Goal: Task Accomplishment & Management: Complete application form

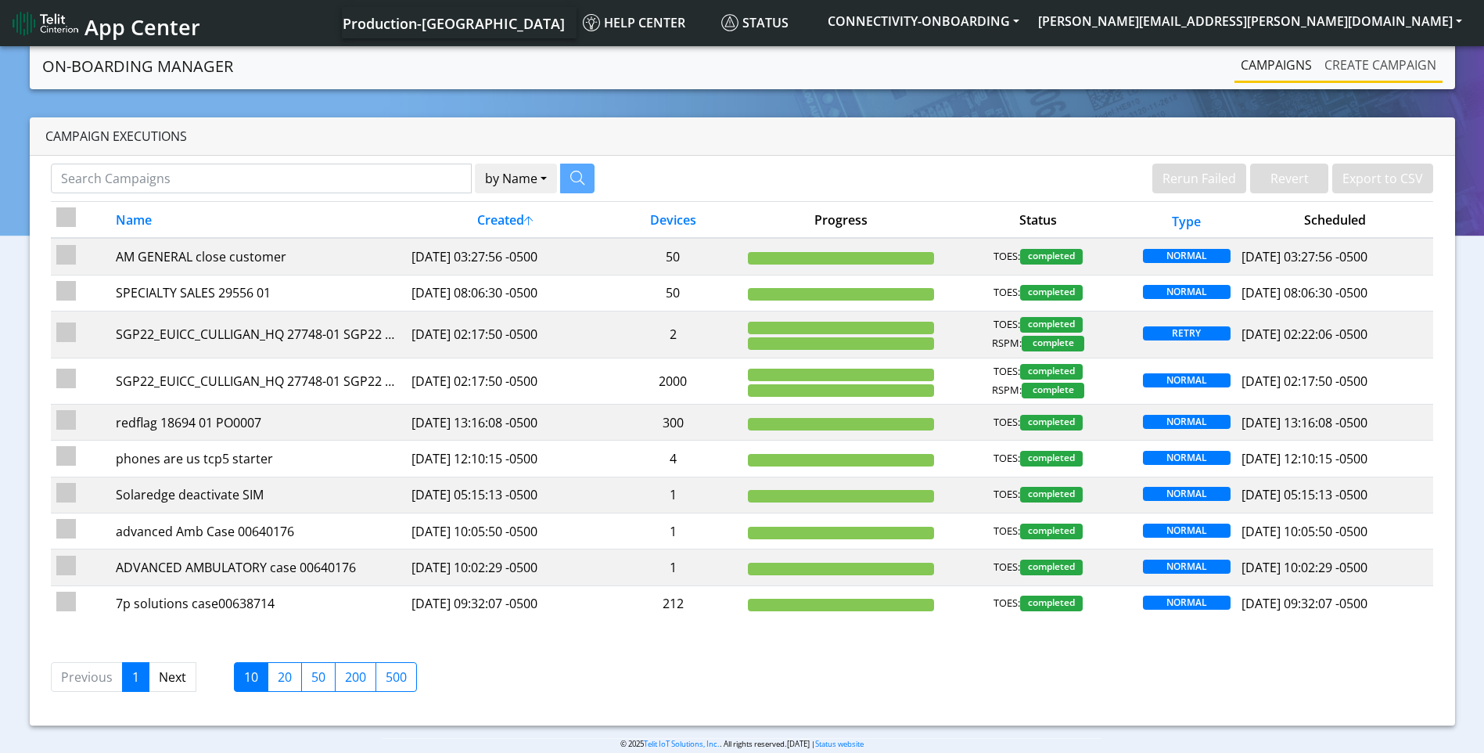
click at [1374, 71] on link "Create campaign" at bounding box center [1380, 64] width 124 height 31
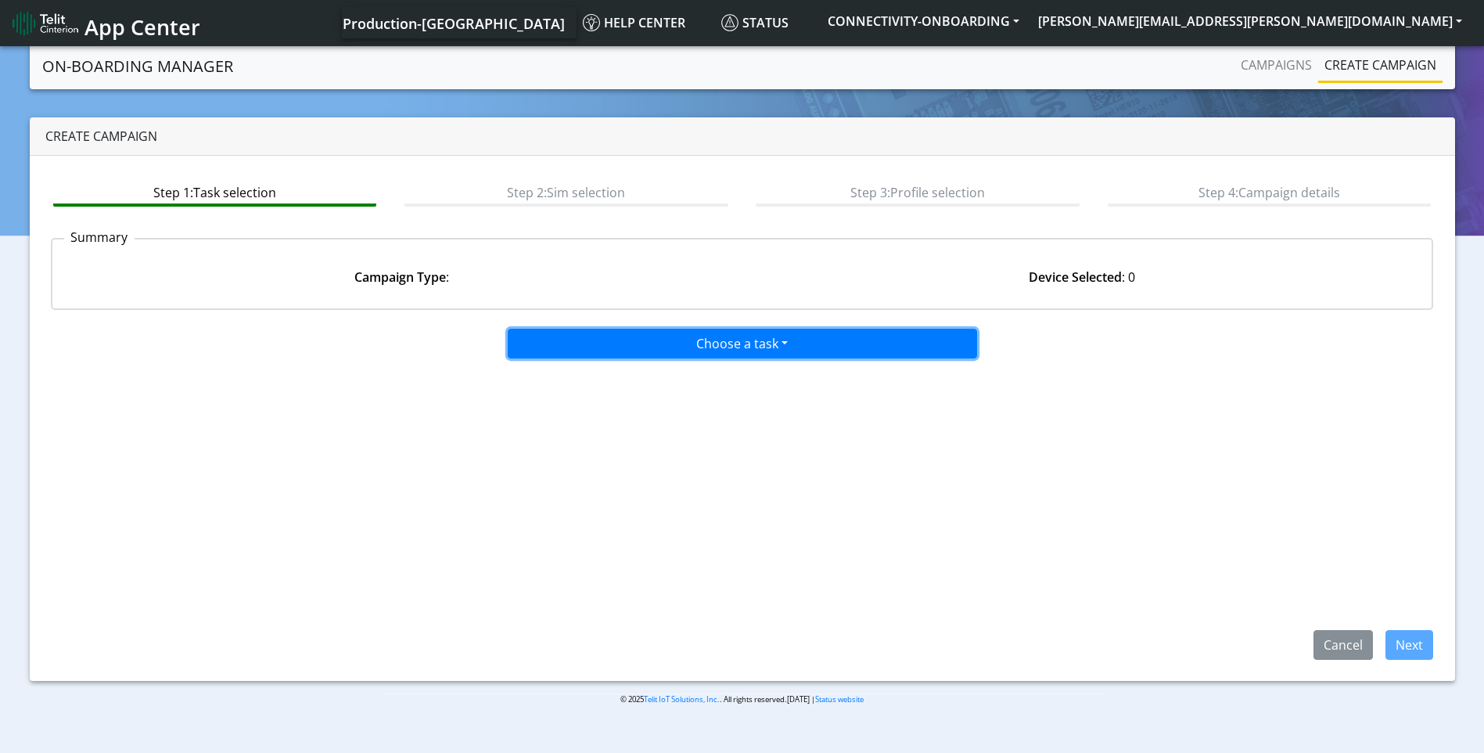
click at [634, 334] on button "Choose a task" at bounding box center [742, 344] width 469 height 30
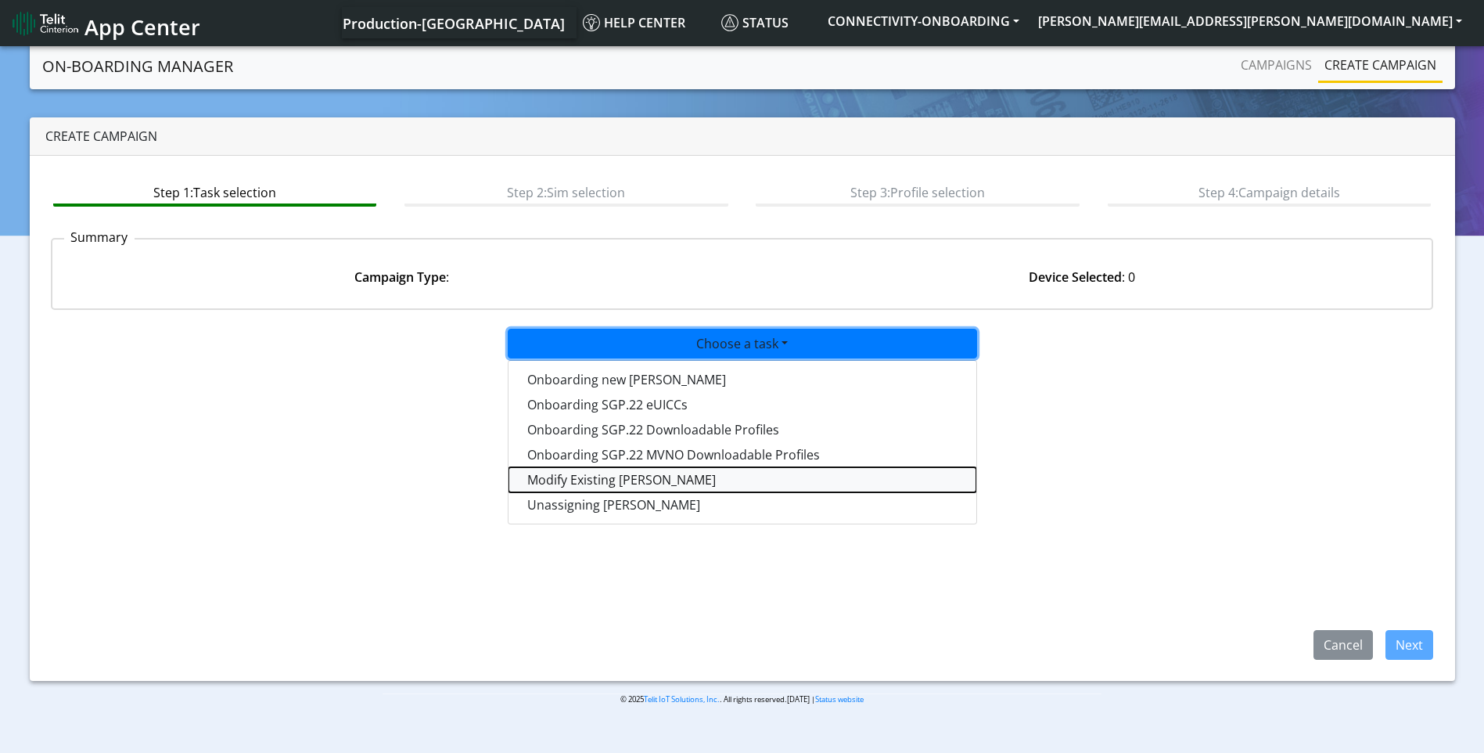
click at [600, 477] on taskiotp-dropdown "Modify Existing SIMs" at bounding box center [743, 479] width 468 height 25
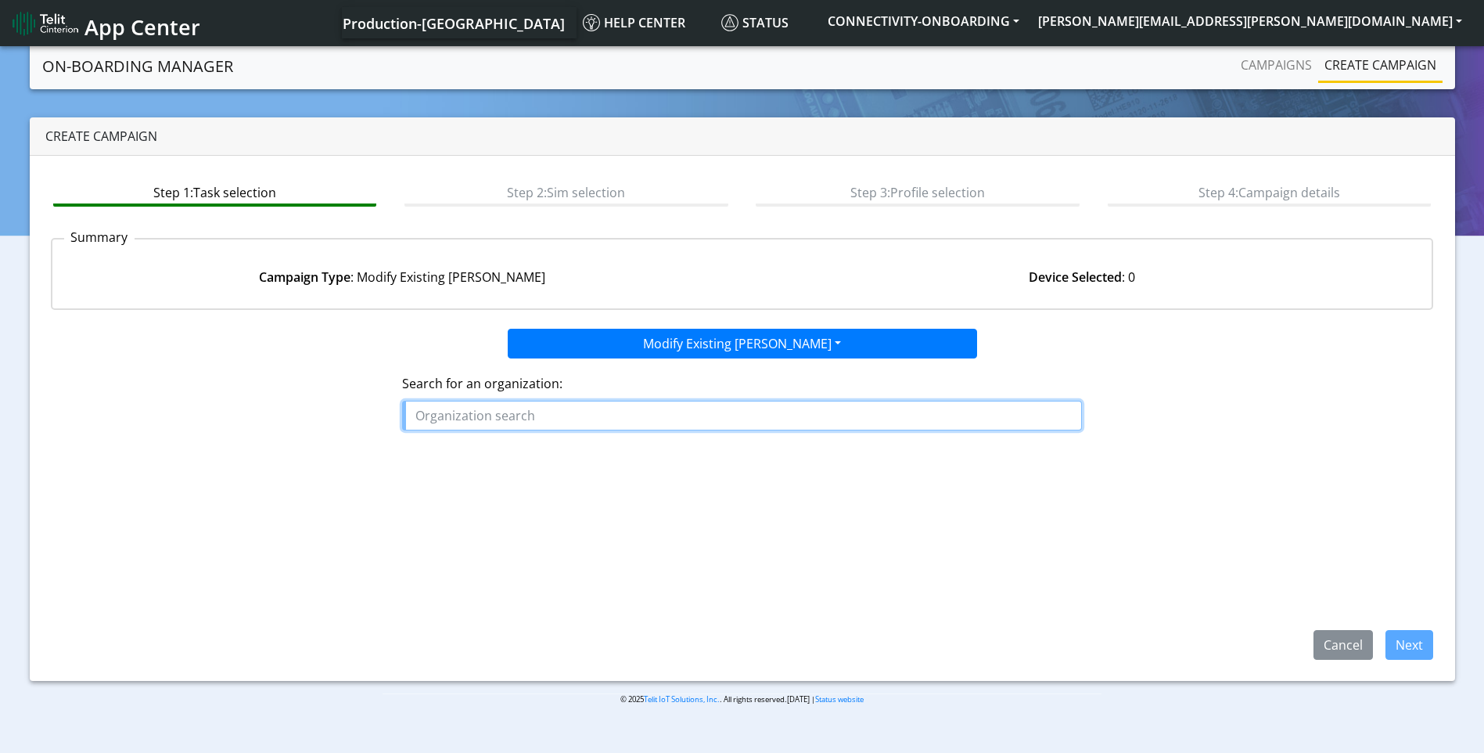
click at [584, 415] on input "text" at bounding box center [742, 416] width 680 height 30
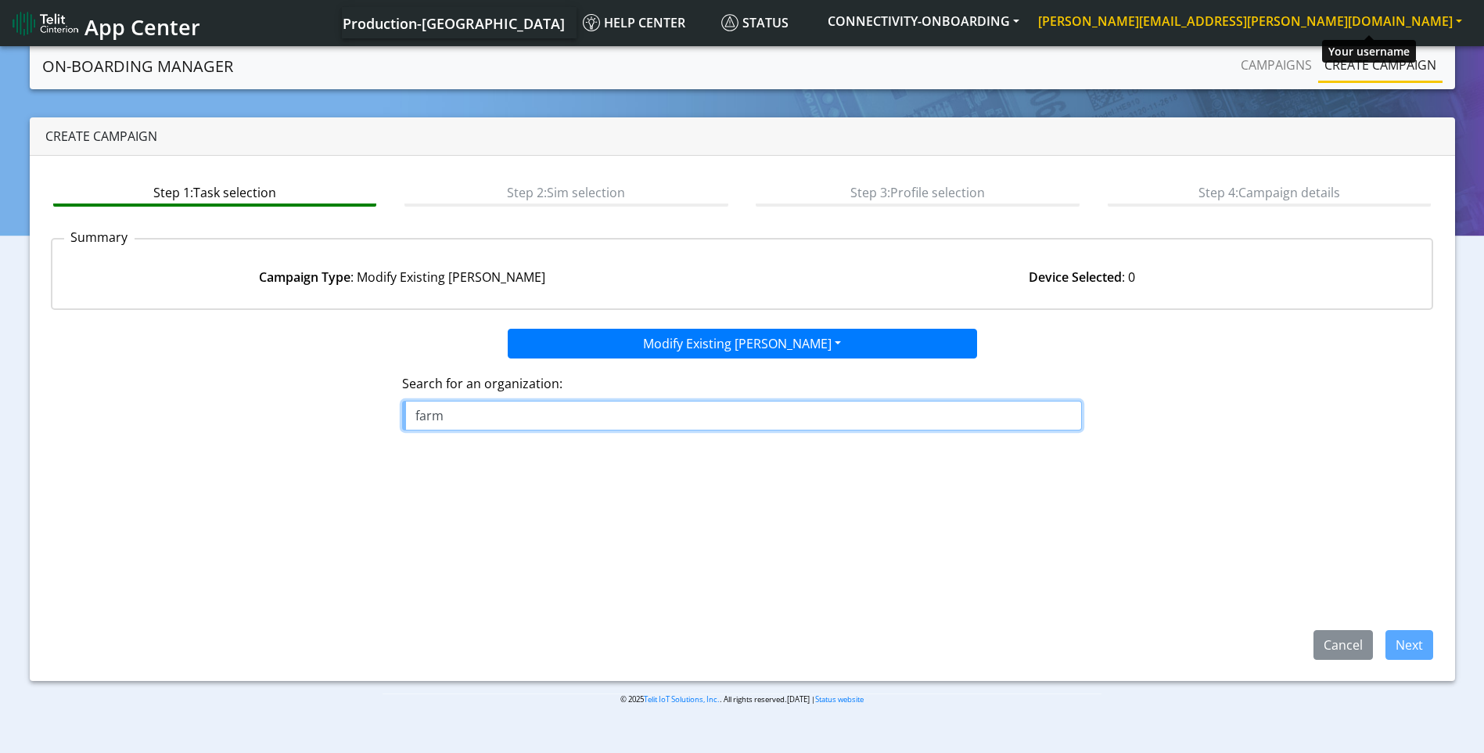
type input "farm"
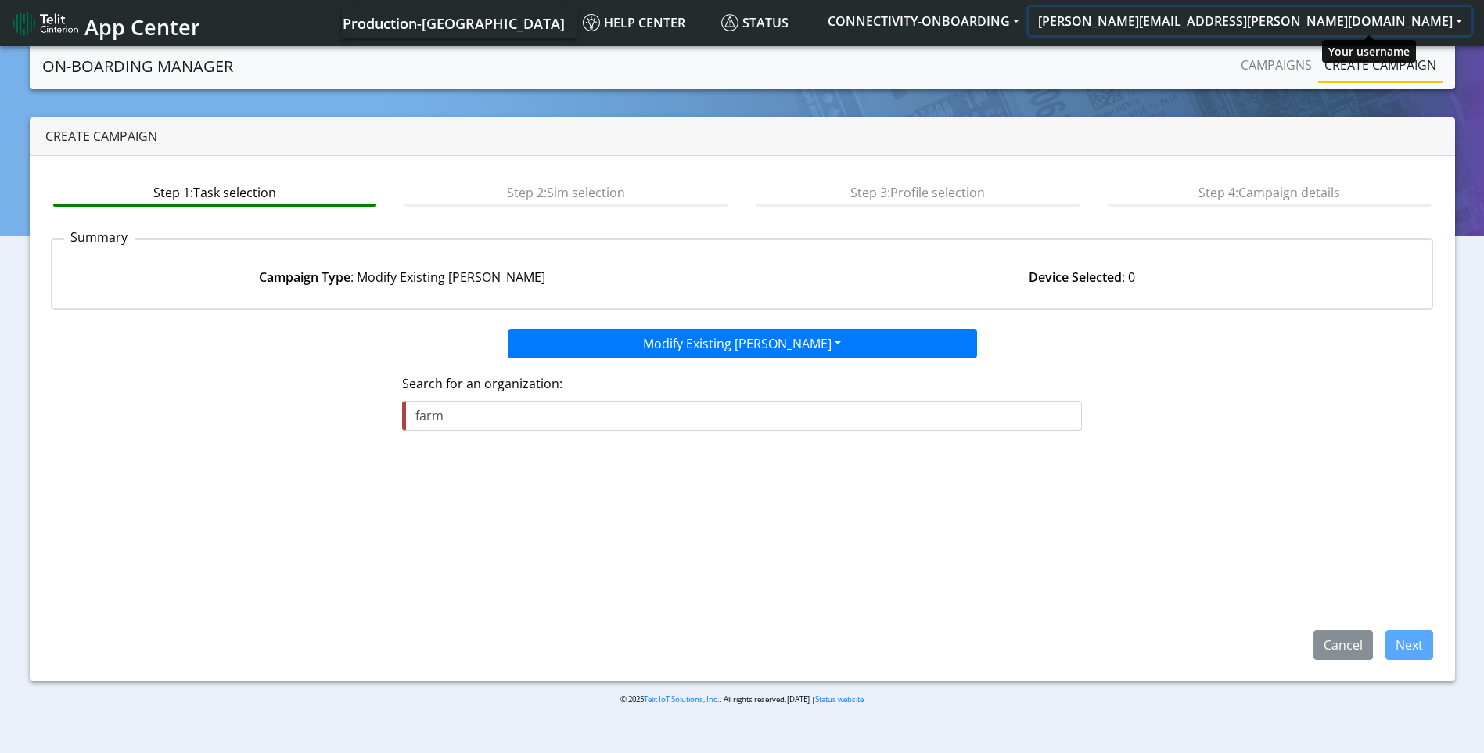
click at [1464, 18] on button "samantha.kasmer@telit.com" at bounding box center [1250, 21] width 443 height 28
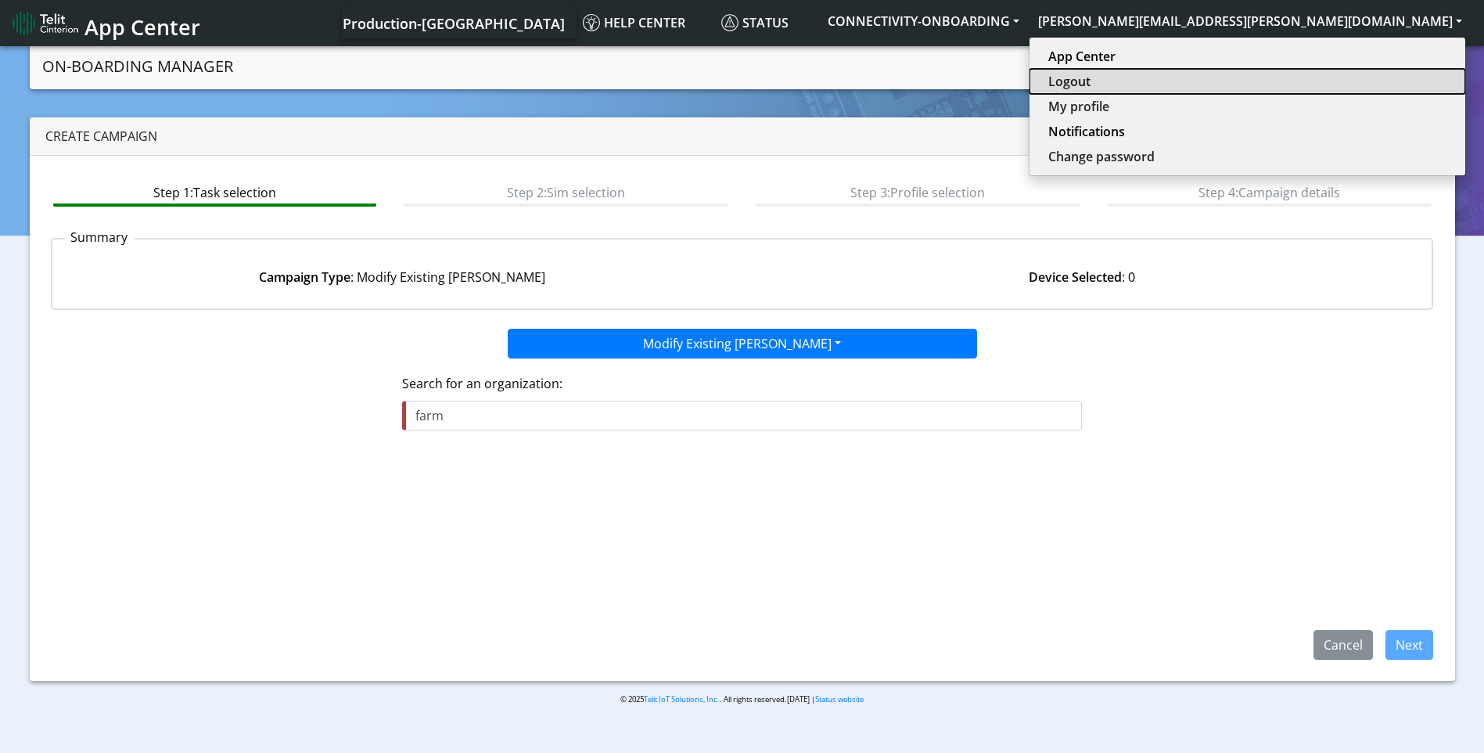
click at [1344, 84] on button "Logout" at bounding box center [1248, 81] width 436 height 25
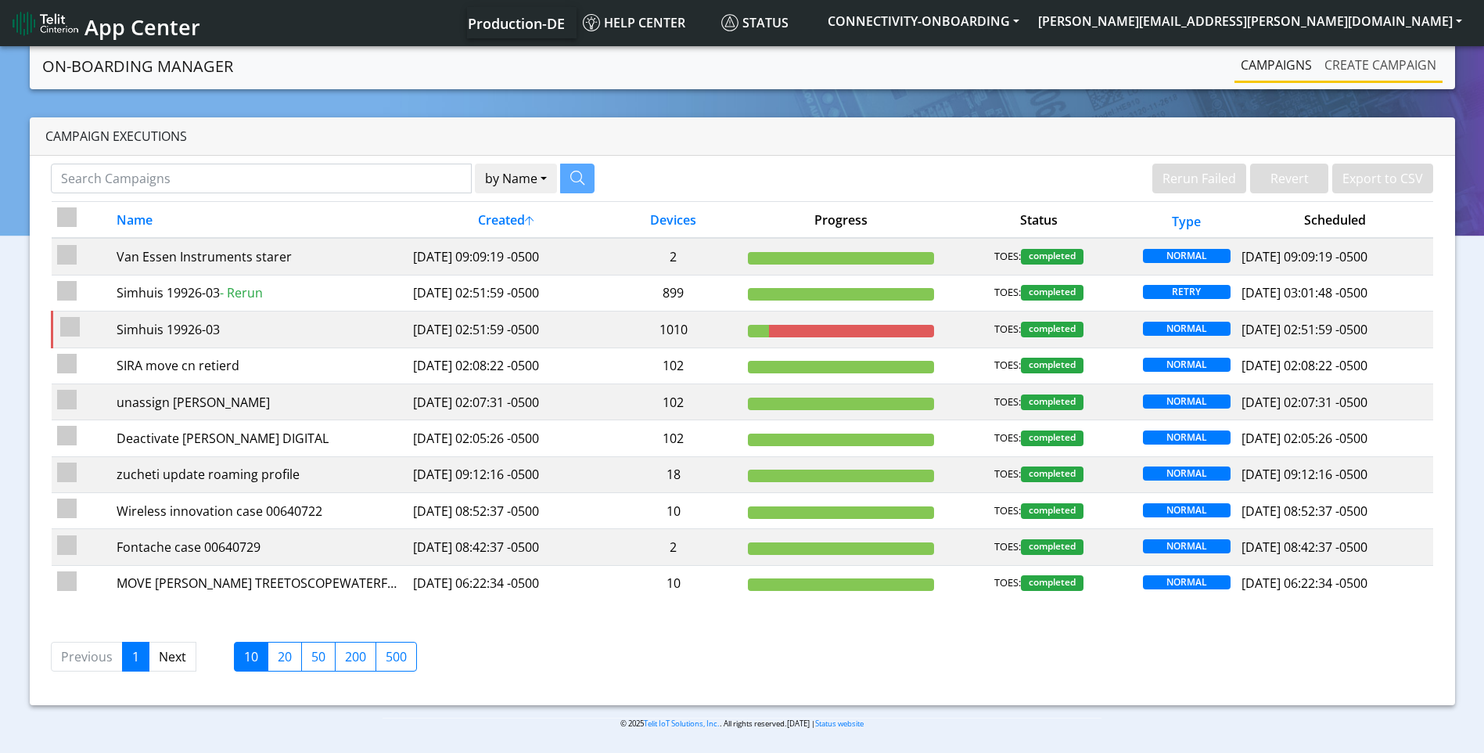
click at [1360, 67] on link "Create campaign" at bounding box center [1380, 64] width 124 height 31
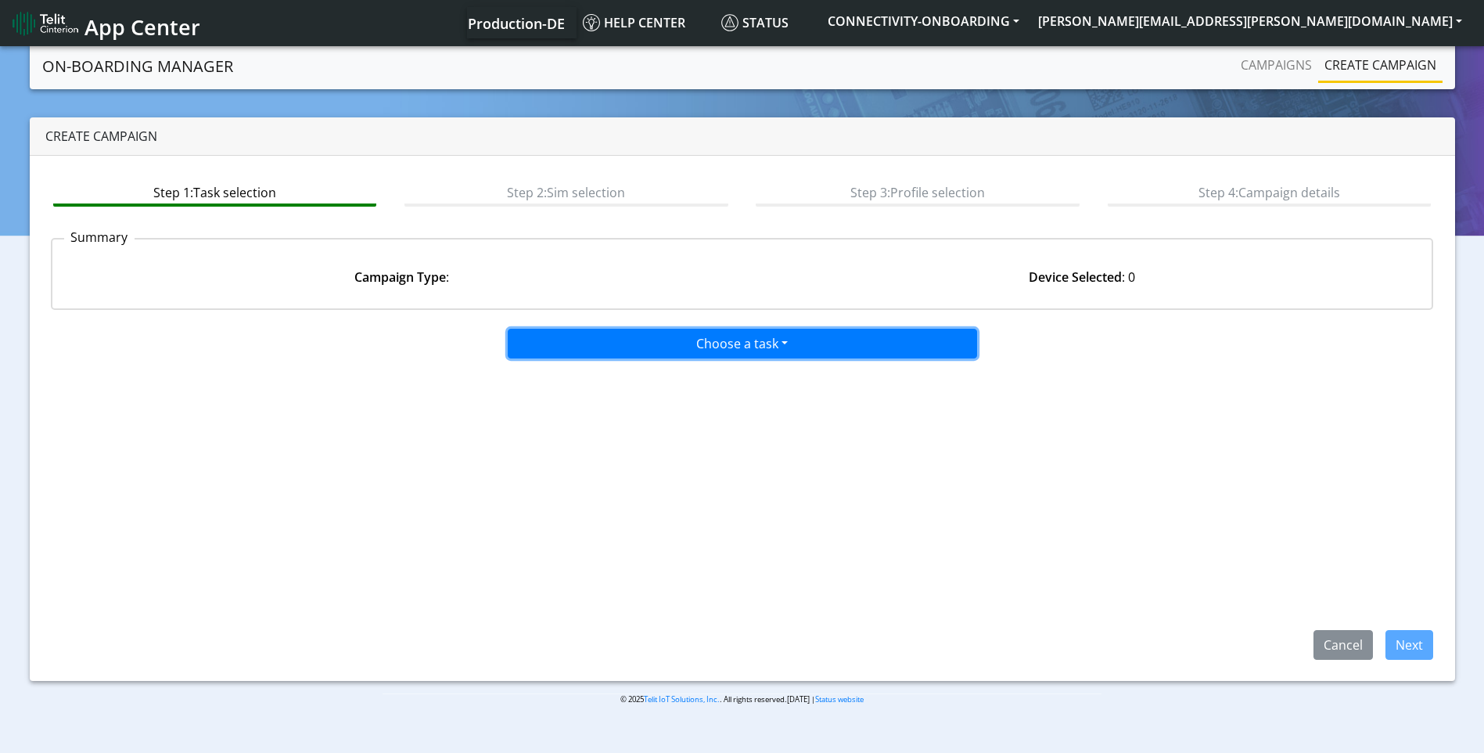
click at [693, 353] on button "Choose a task" at bounding box center [742, 344] width 469 height 30
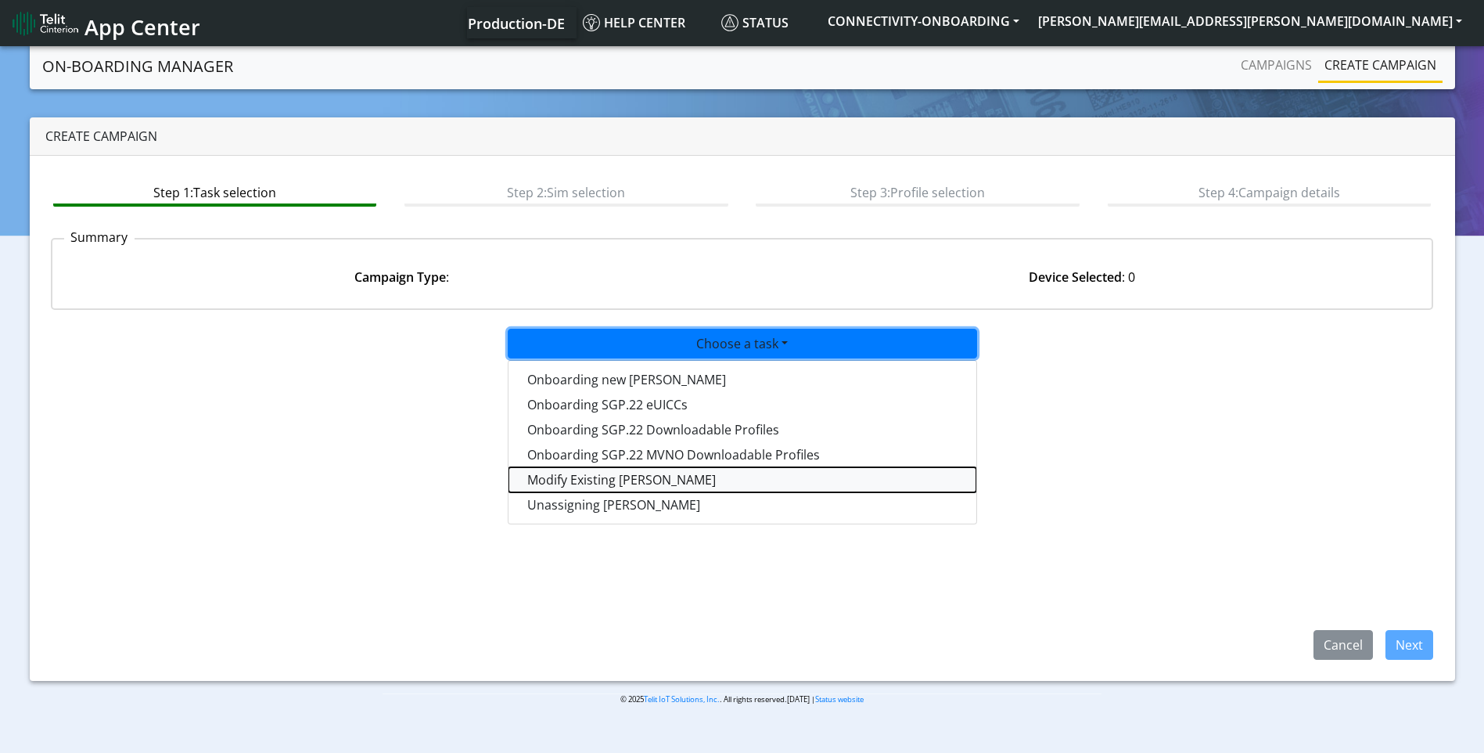
click at [613, 479] on taskiotp-dropdown "Modify Existing SIMs" at bounding box center [743, 479] width 468 height 25
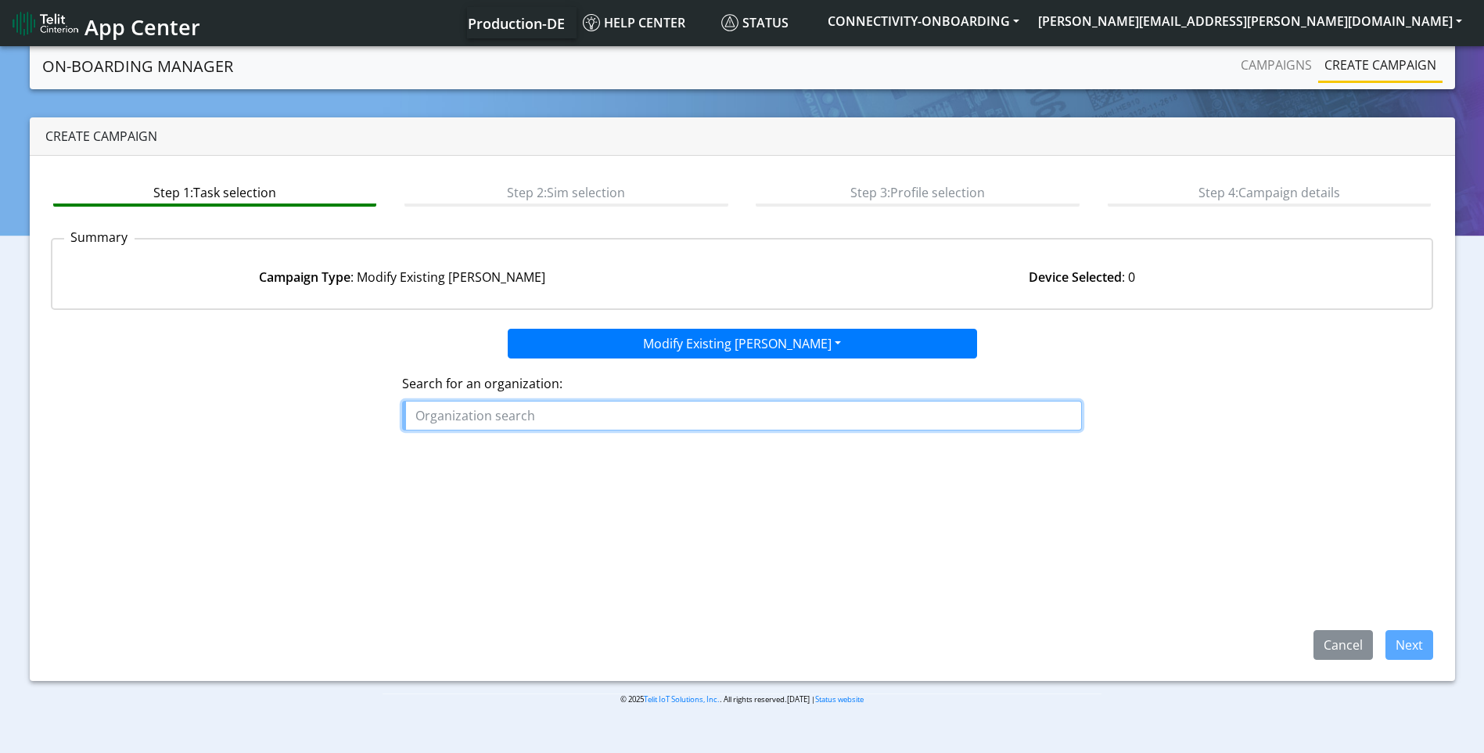
click at [615, 422] on input "text" at bounding box center [742, 416] width 680 height 30
click at [491, 444] on ngb-highlight "FARM BACKUP" at bounding box center [464, 451] width 84 height 17
type input "FARMBACKUP"
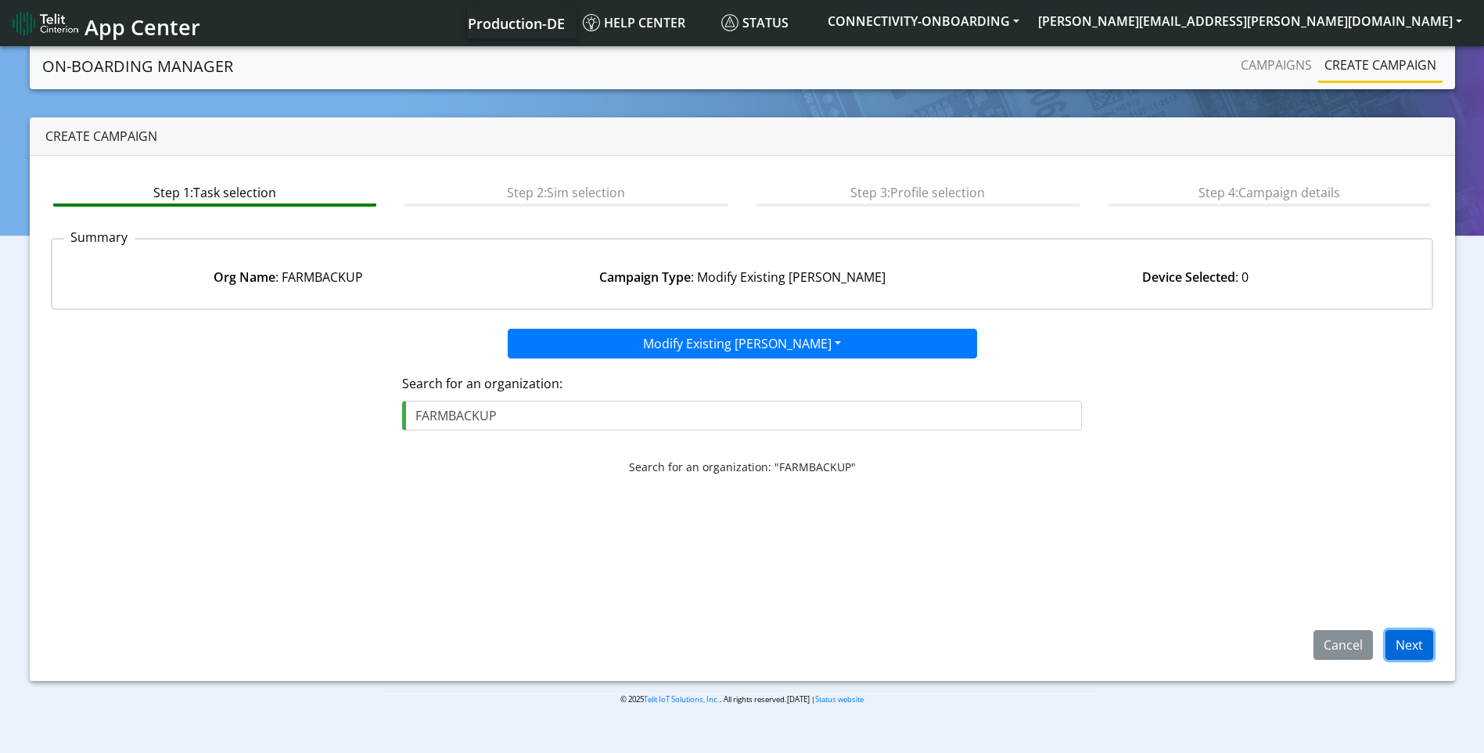
click at [1407, 652] on button "Next" at bounding box center [1410, 645] width 48 height 30
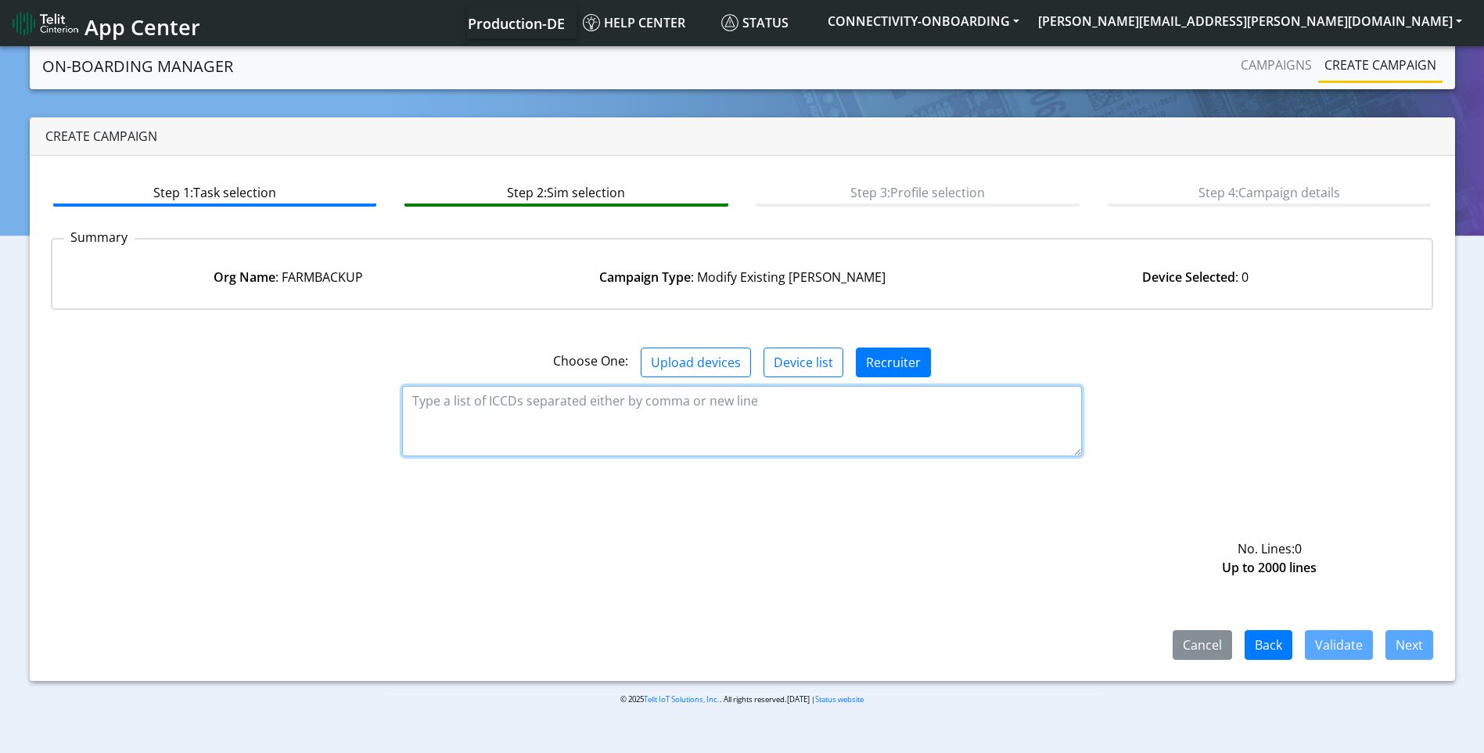
click at [687, 408] on textarea at bounding box center [742, 421] width 680 height 70
paste textarea "89358151000031911608"
type textarea "89358151000031911608"
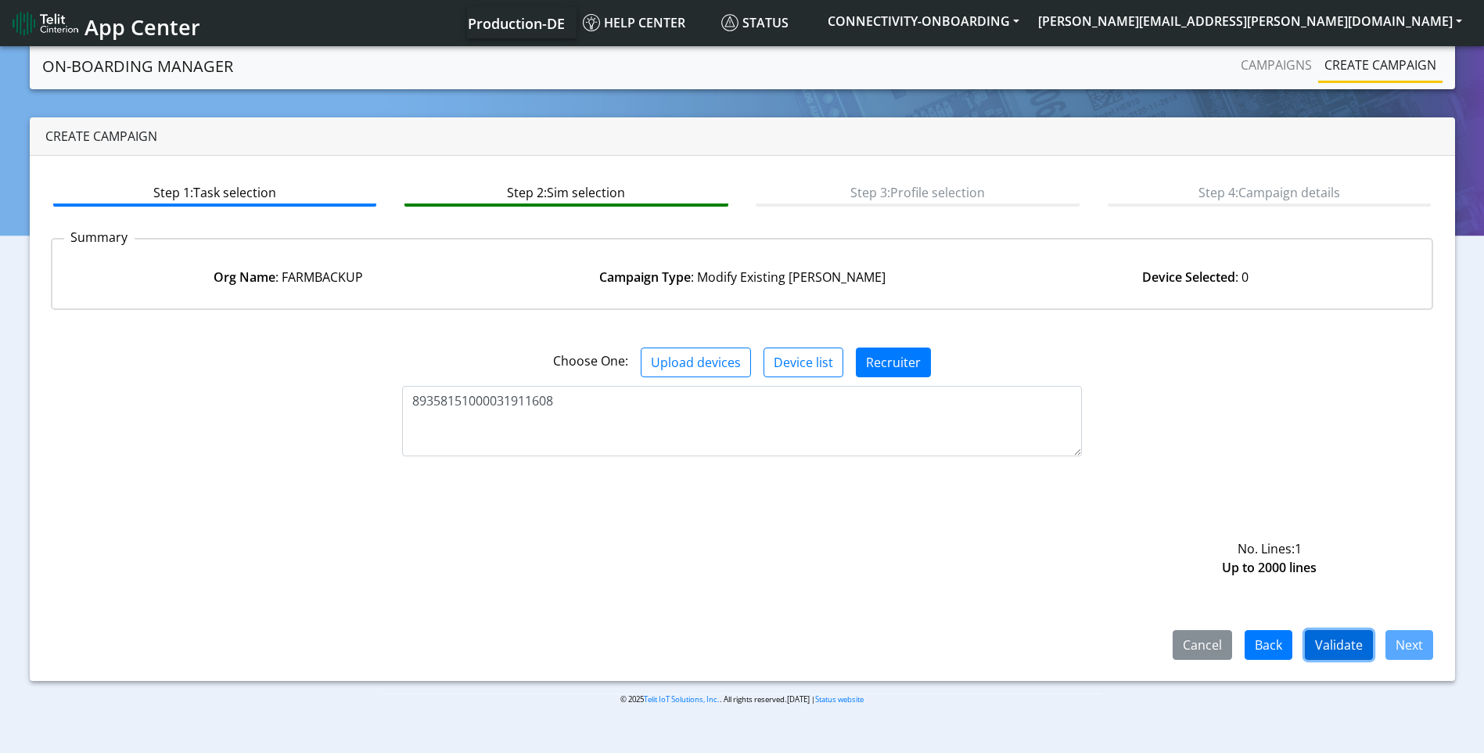
click at [1342, 649] on button "Validate" at bounding box center [1339, 645] width 68 height 30
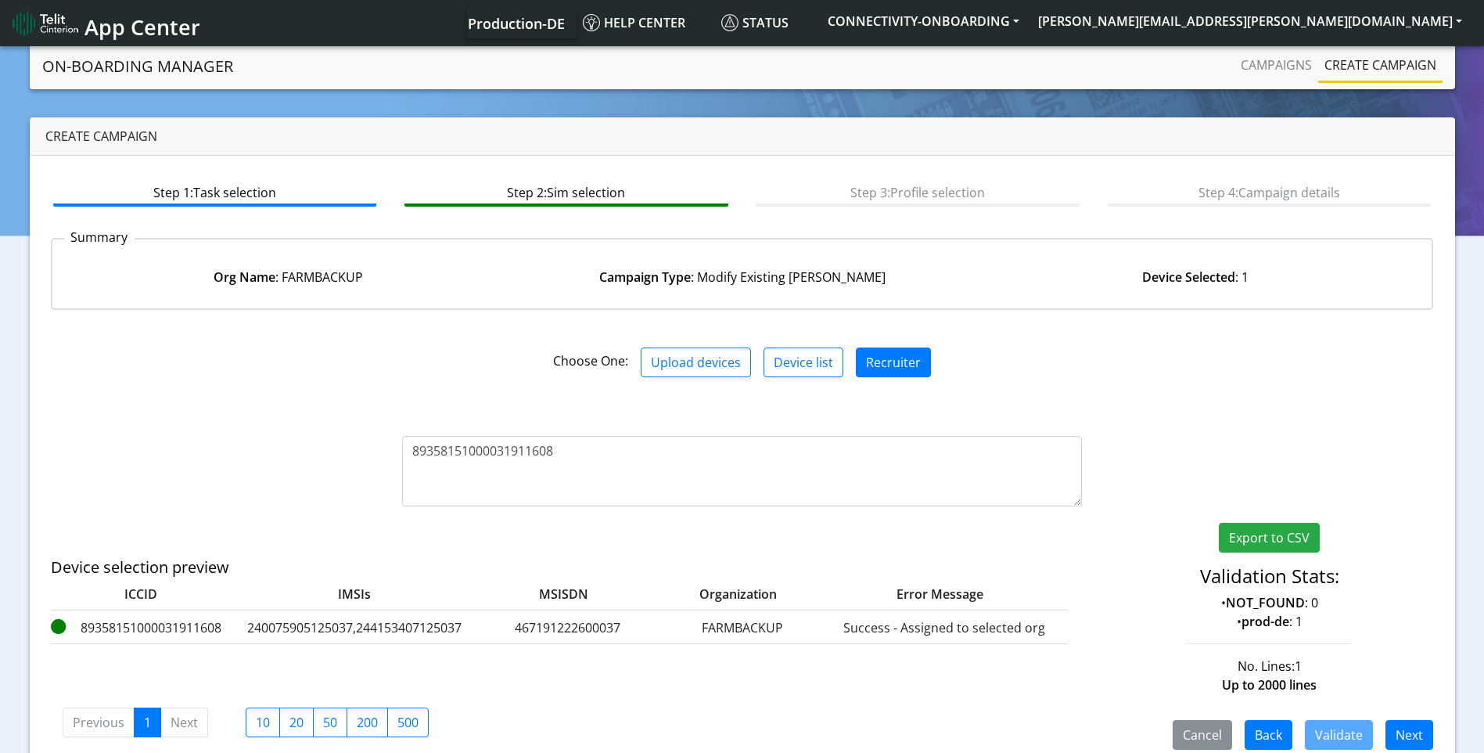
scroll to position [24, 0]
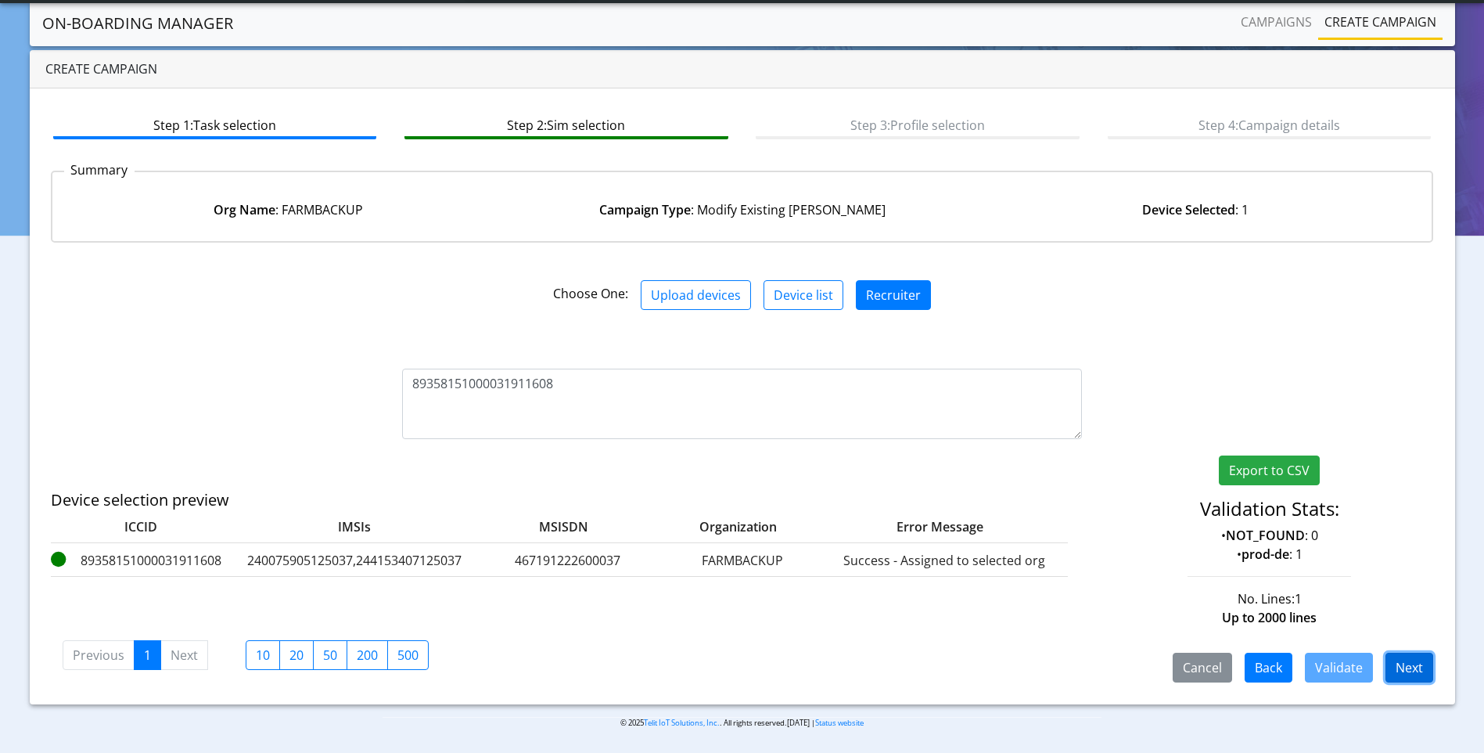
click at [1407, 670] on button "Next" at bounding box center [1410, 667] width 48 height 30
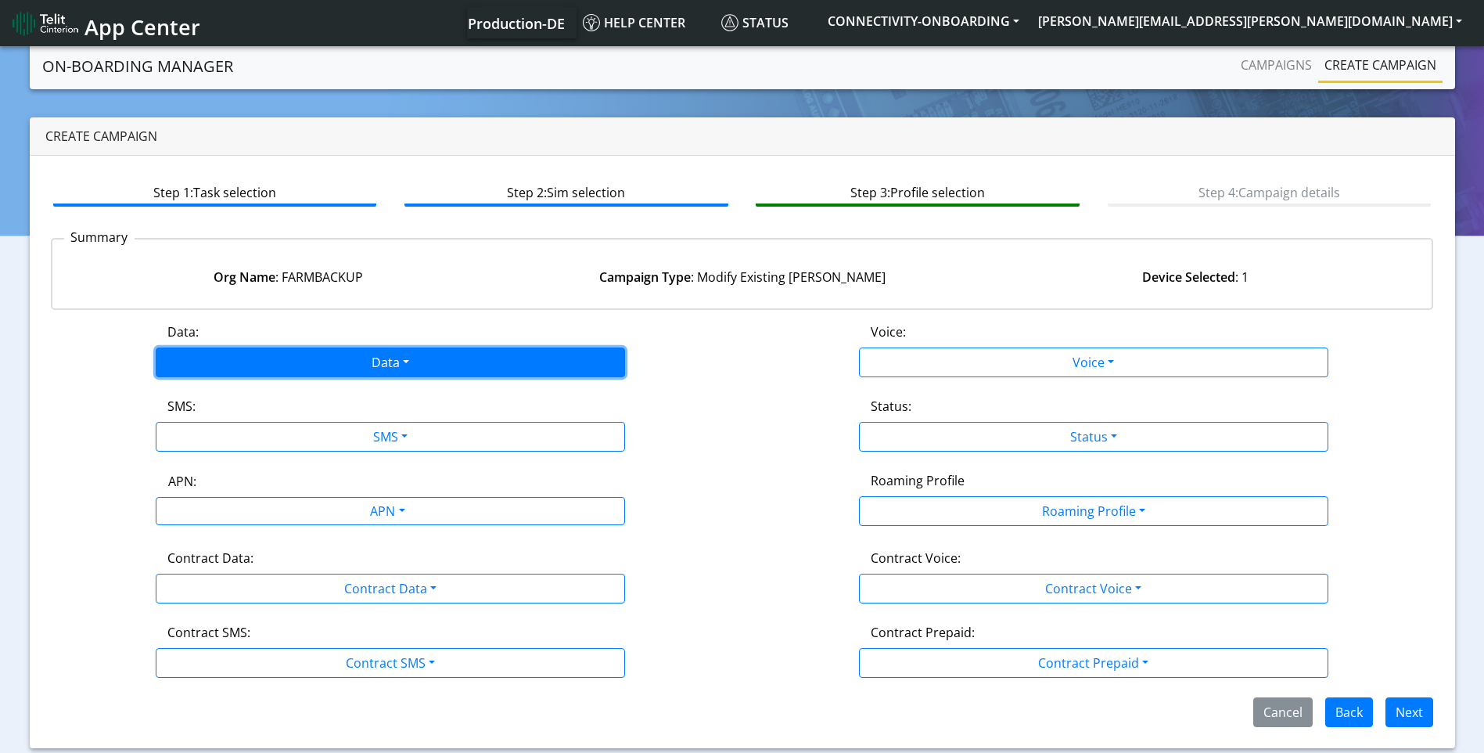
click at [429, 365] on button "Data" at bounding box center [390, 362] width 469 height 30
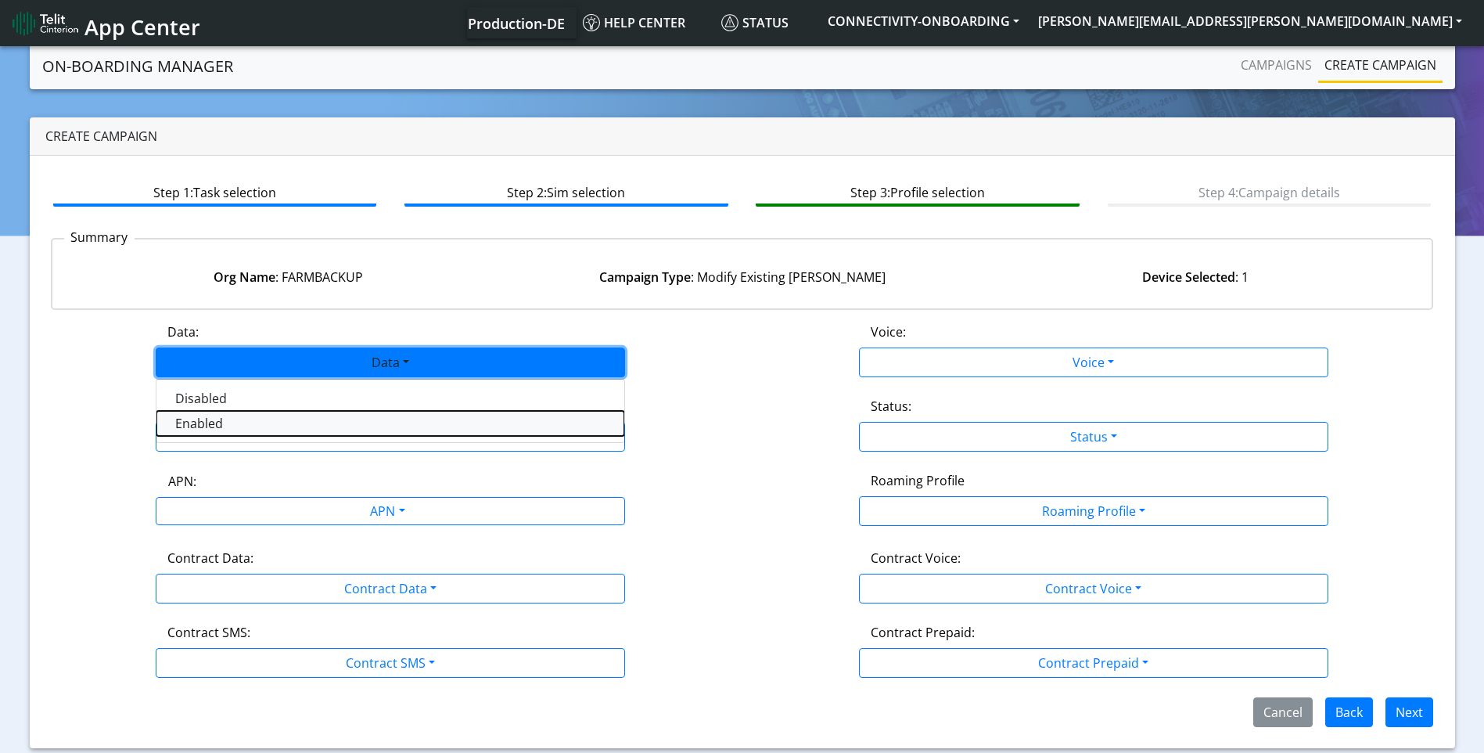
click at [349, 423] on button "Enabled" at bounding box center [390, 423] width 468 height 25
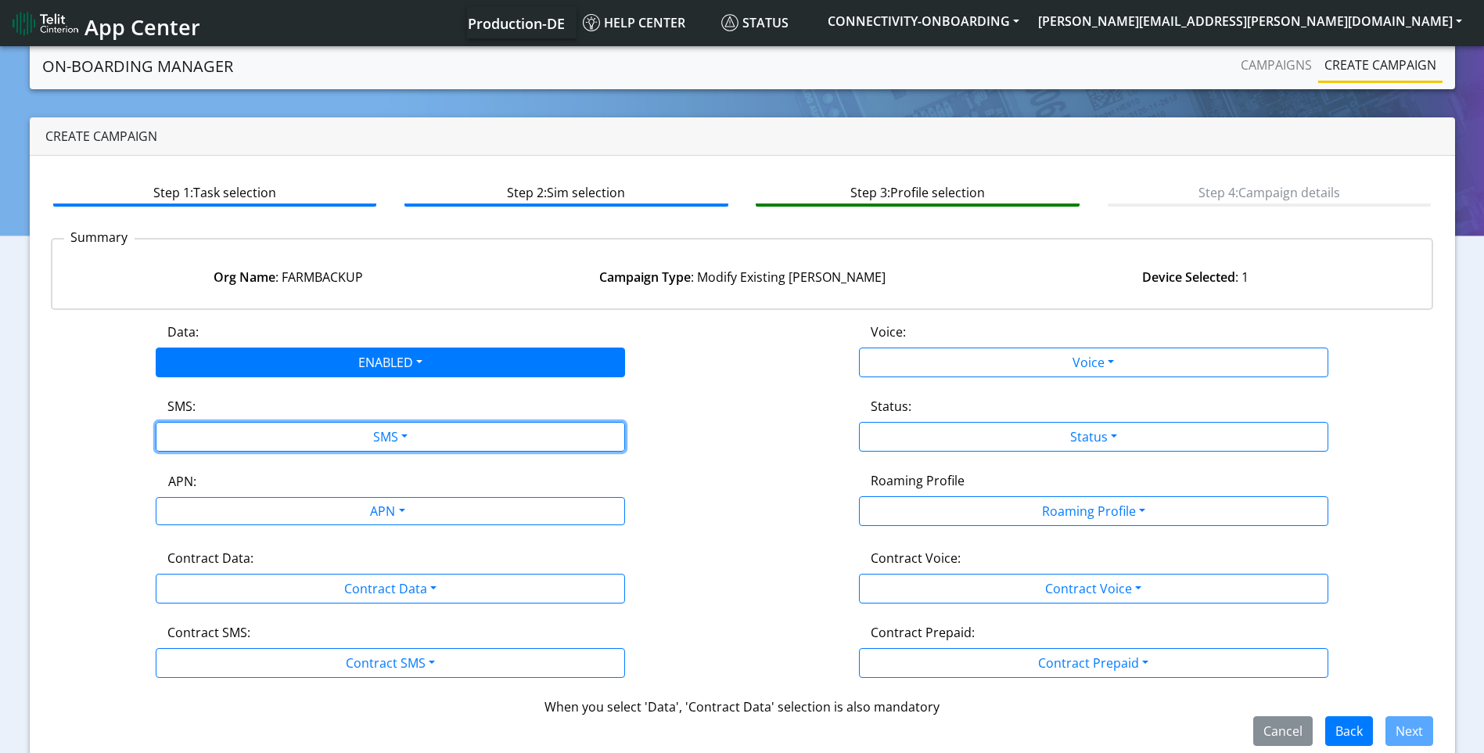
click at [349, 423] on button "SMS" at bounding box center [390, 437] width 469 height 30
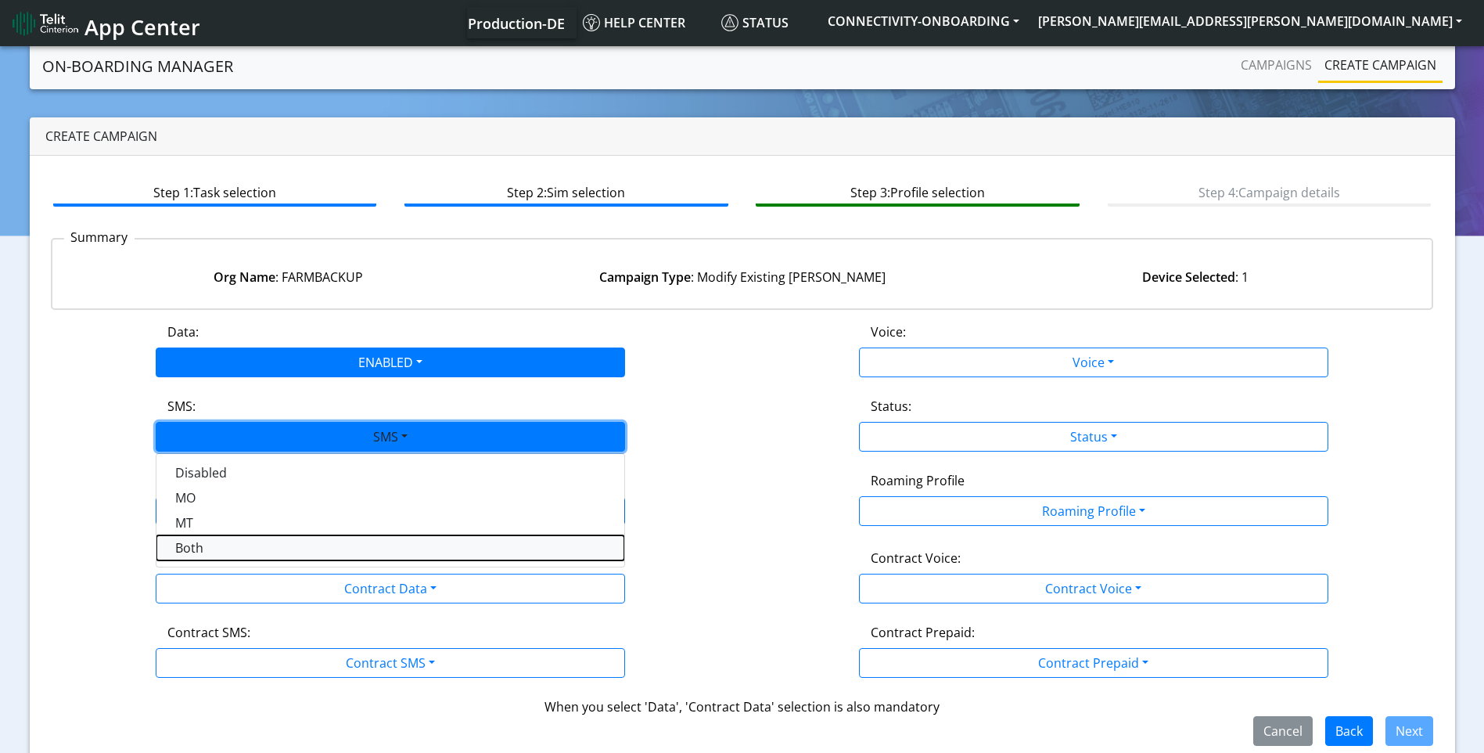
click at [264, 550] on button "Both" at bounding box center [390, 547] width 468 height 25
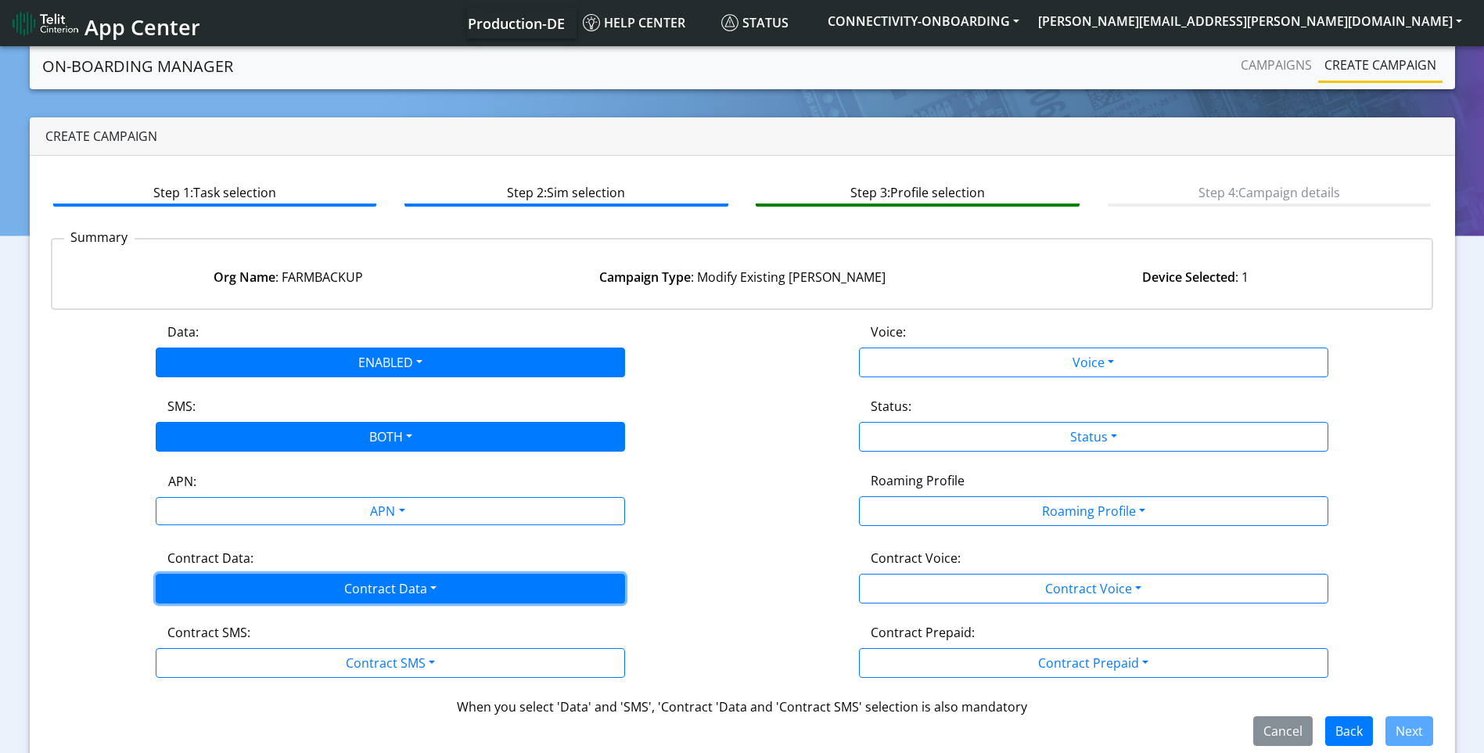
click at [272, 583] on button "Contract Data" at bounding box center [390, 588] width 469 height 30
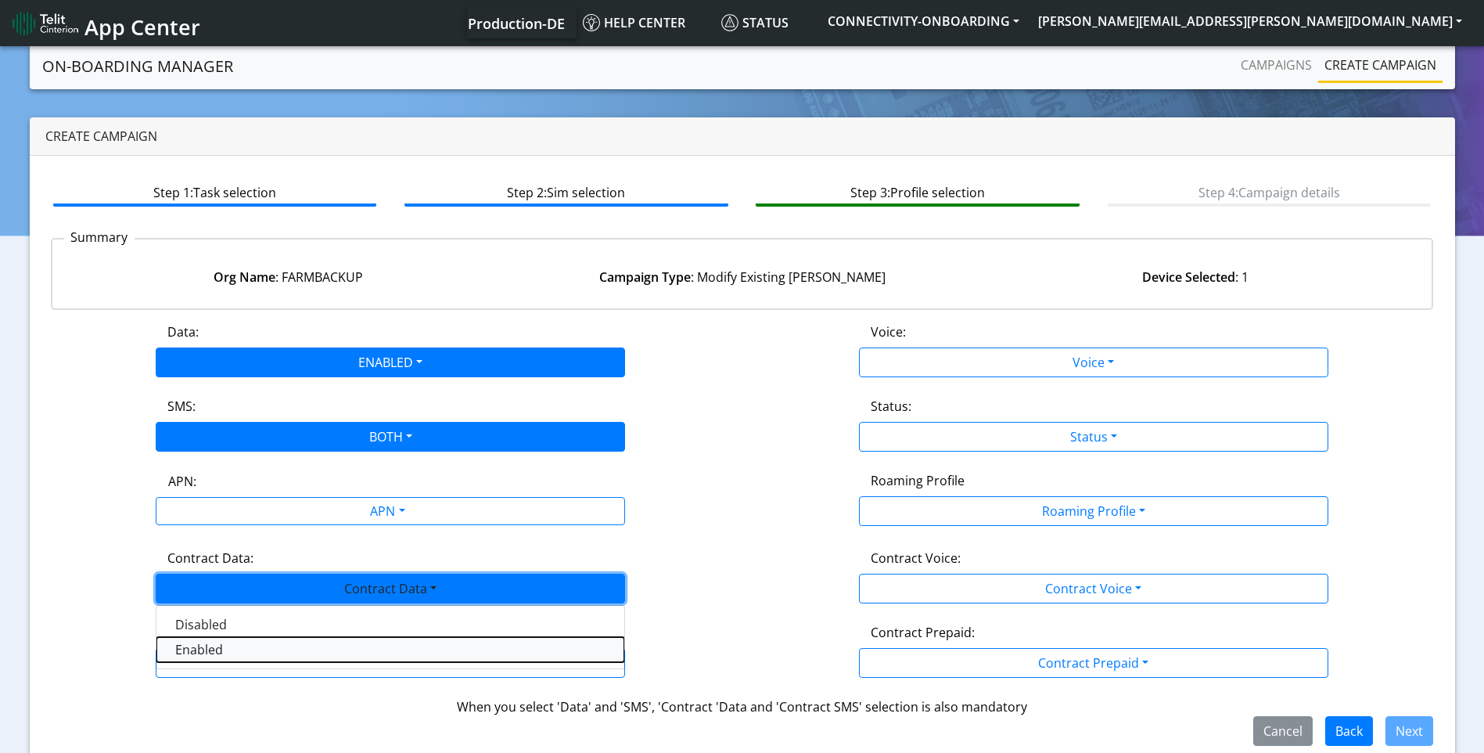
click at [232, 649] on Dataenabled-dropdown "Enabled" at bounding box center [390, 649] width 468 height 25
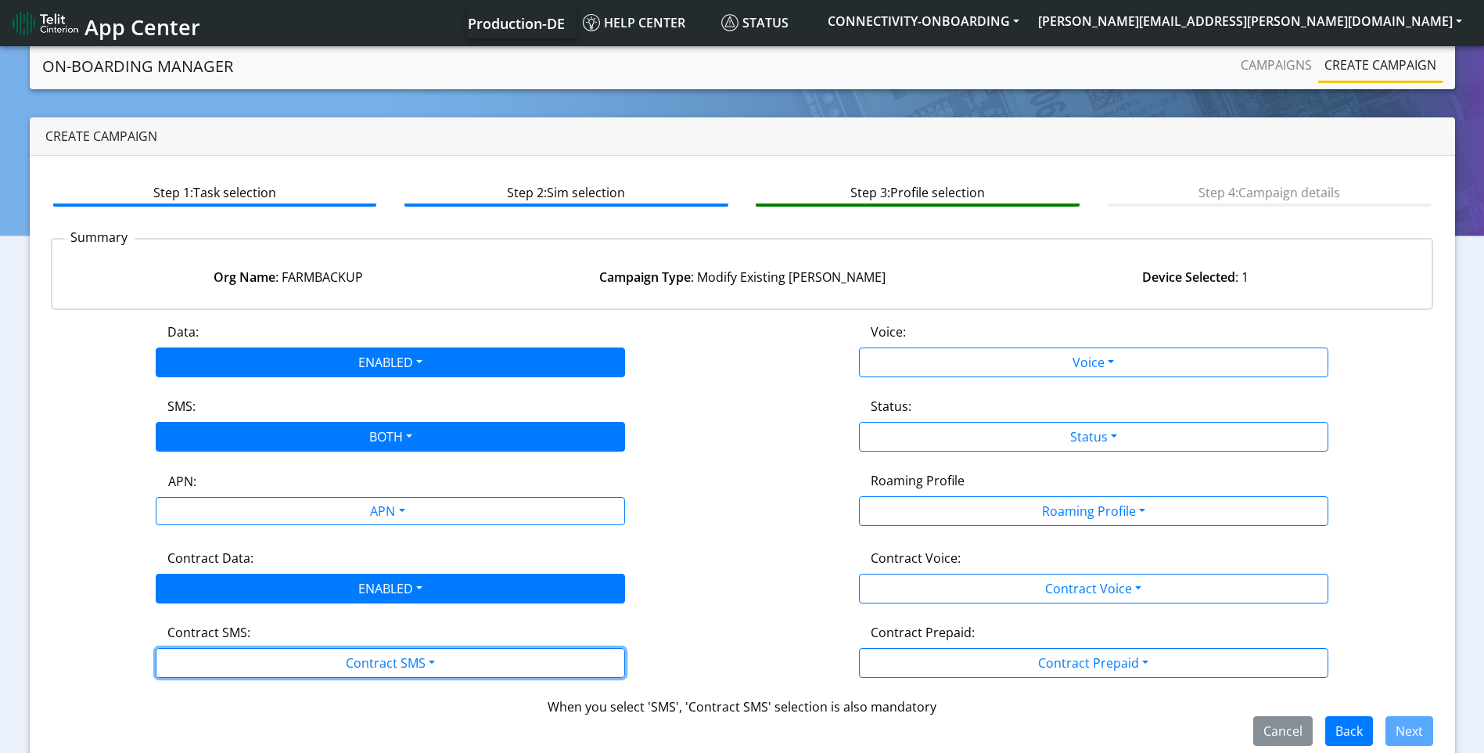
click at [232, 649] on button "Contract SMS" at bounding box center [390, 663] width 469 height 30
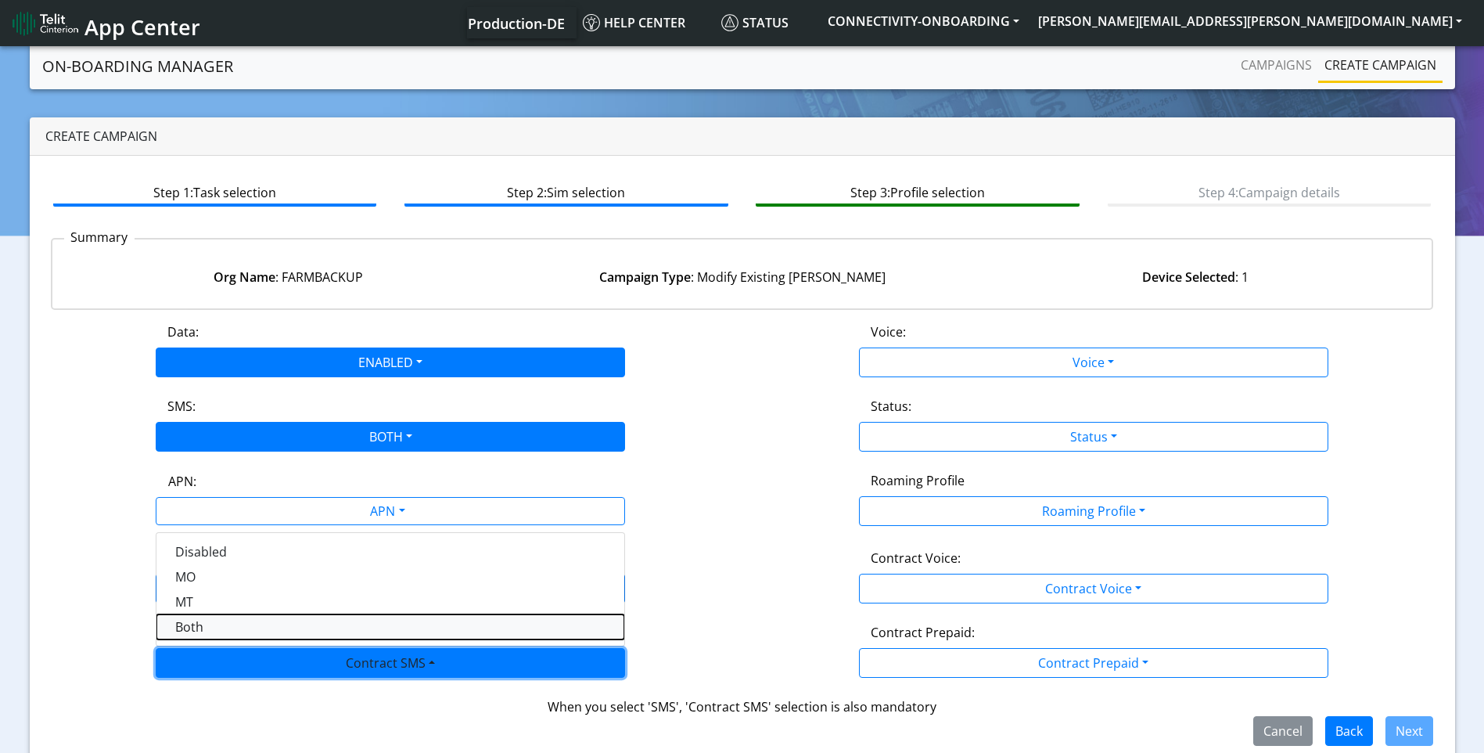
click at [227, 624] on SMSboth-dropdown "Both" at bounding box center [390, 626] width 468 height 25
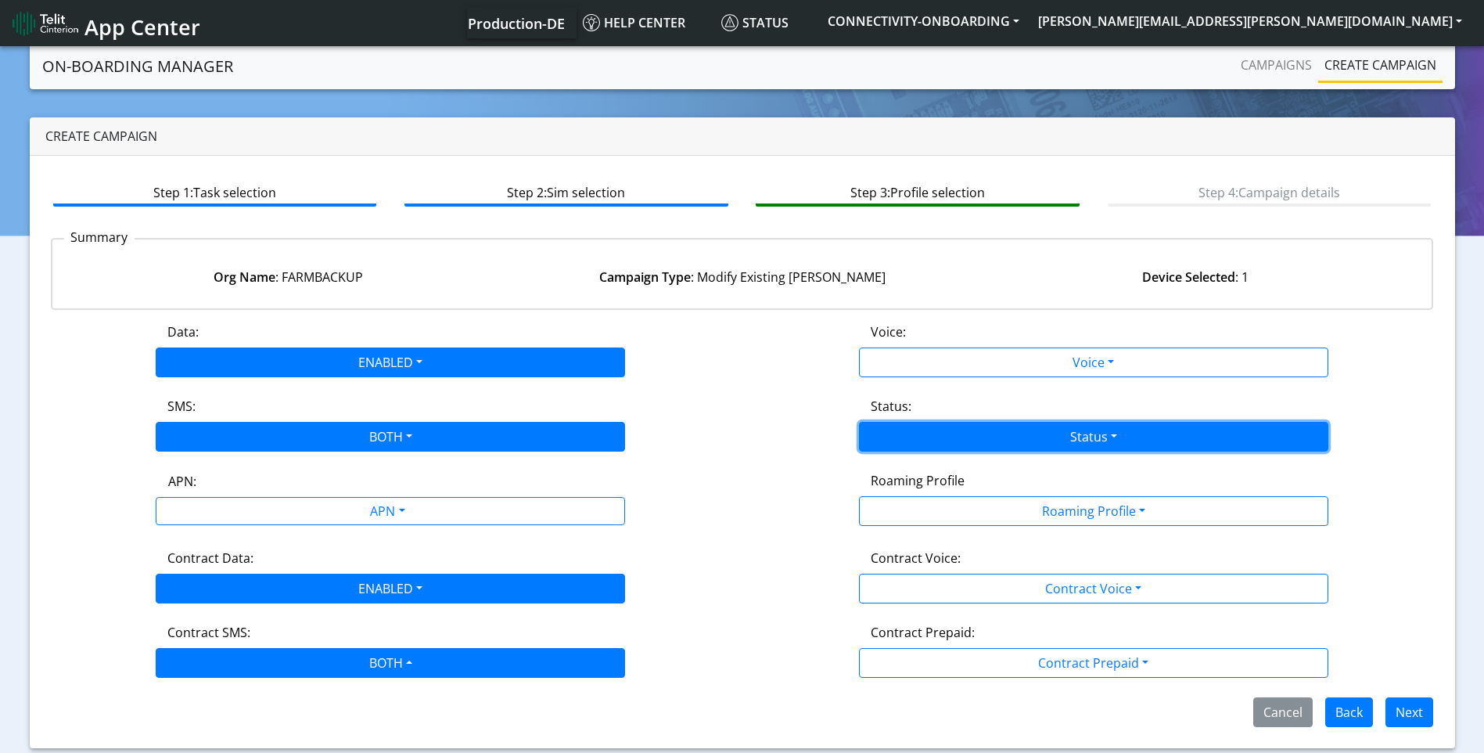
click at [990, 443] on button "Status" at bounding box center [1093, 437] width 469 height 30
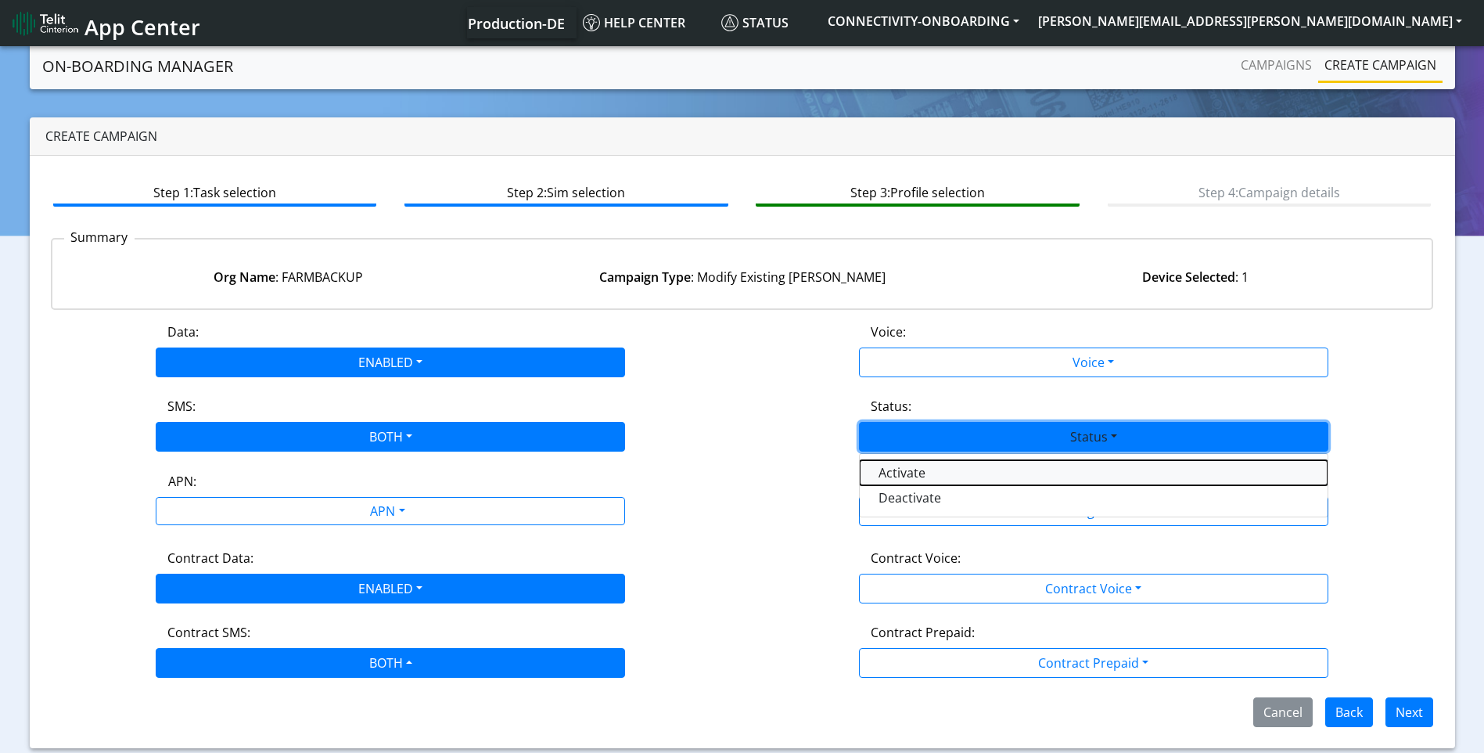
click at [935, 480] on button "Activate" at bounding box center [1094, 472] width 468 height 25
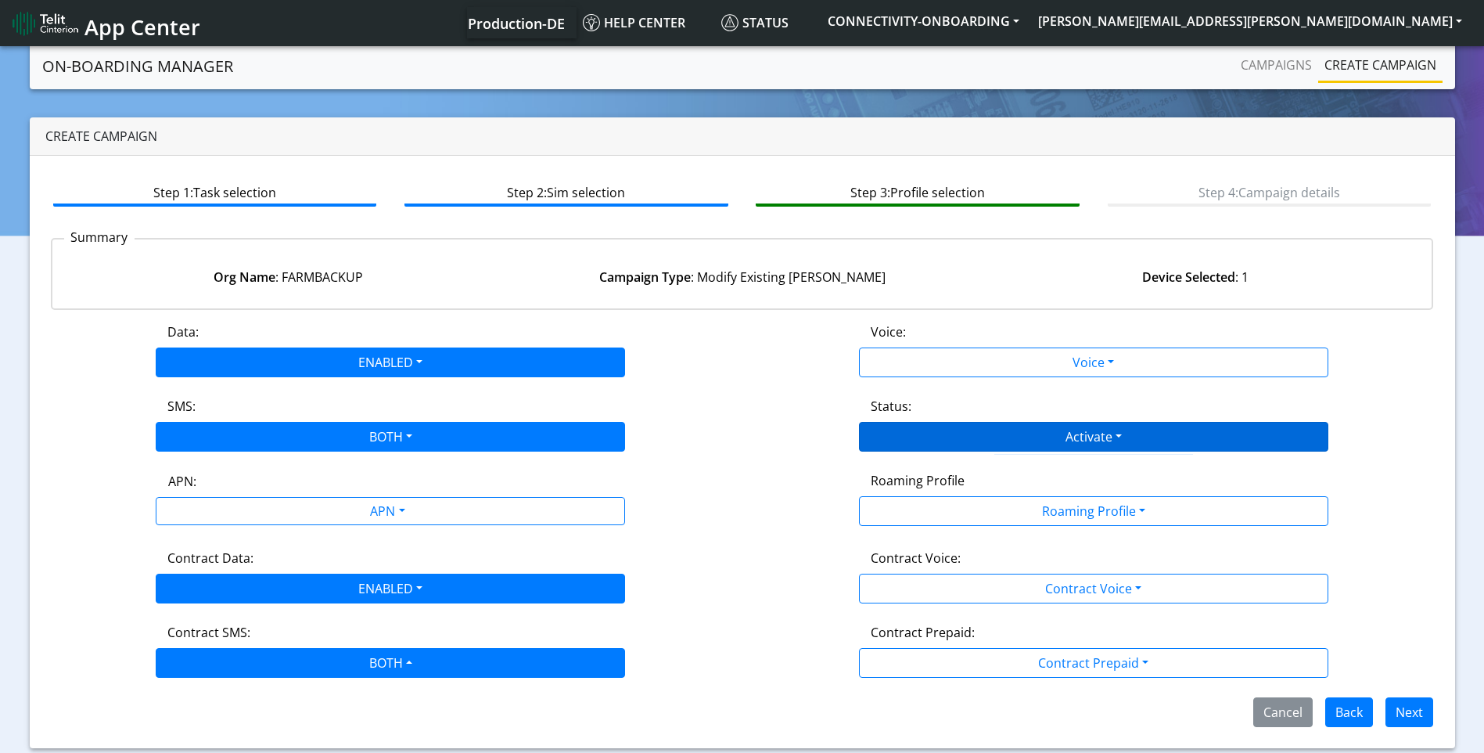
scroll to position [1, 0]
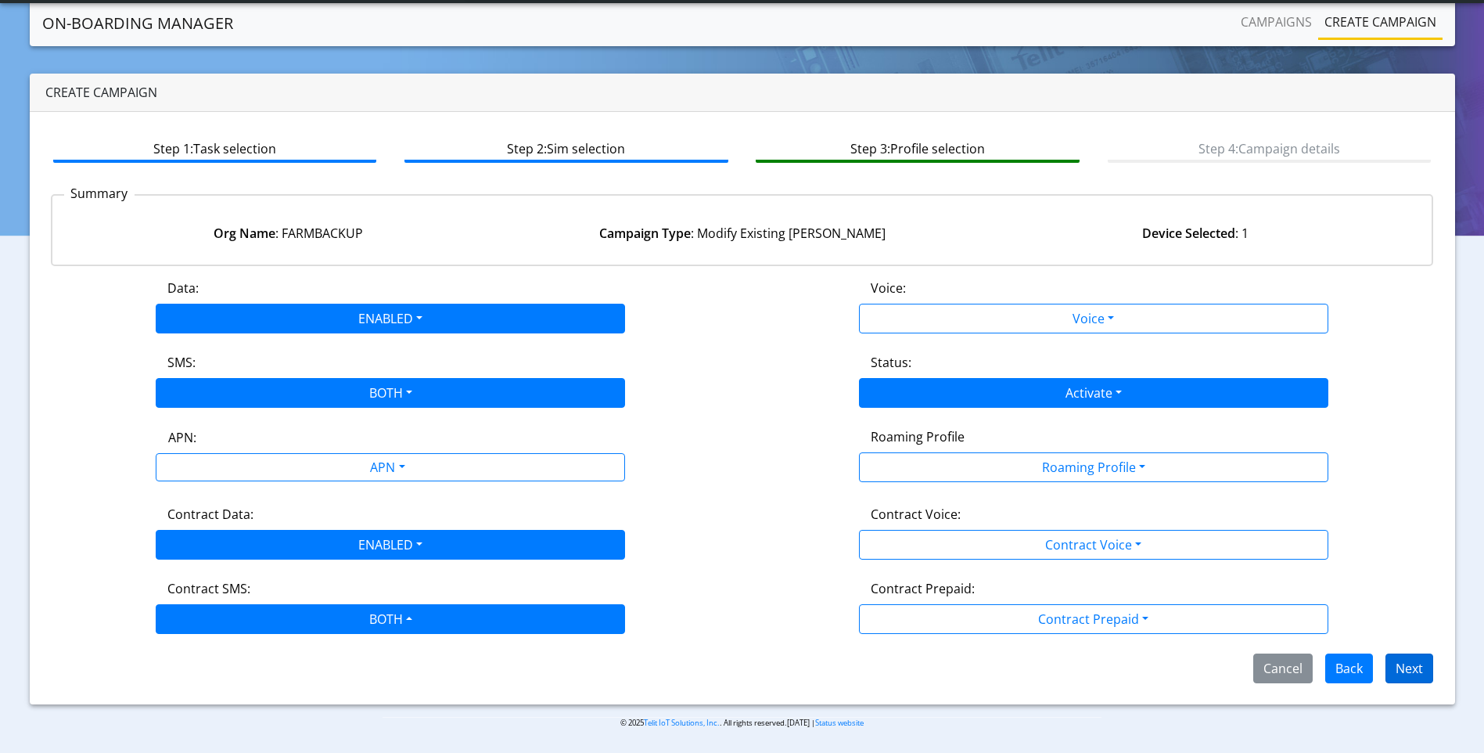
drag, startPoint x: 1375, startPoint y: 661, endPoint x: 1399, endPoint y: 669, distance: 24.7
click at [1399, 669] on span "Next" at bounding box center [1403, 666] width 60 height 17
click at [1399, 669] on button "Next" at bounding box center [1410, 668] width 48 height 30
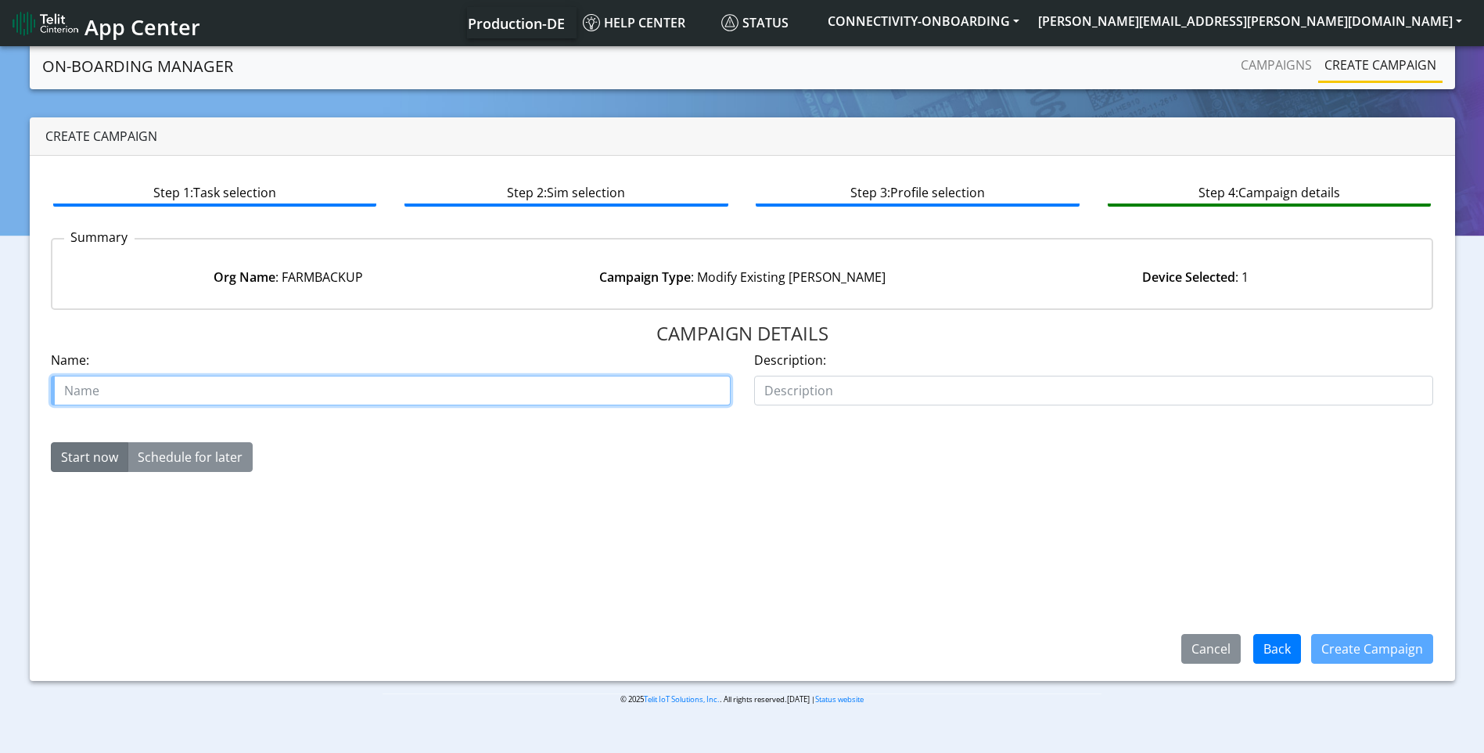
click at [627, 383] on input "text" at bounding box center [391, 391] width 680 height 30
paste input "00640740"
type input "farmbackup case 00640740"
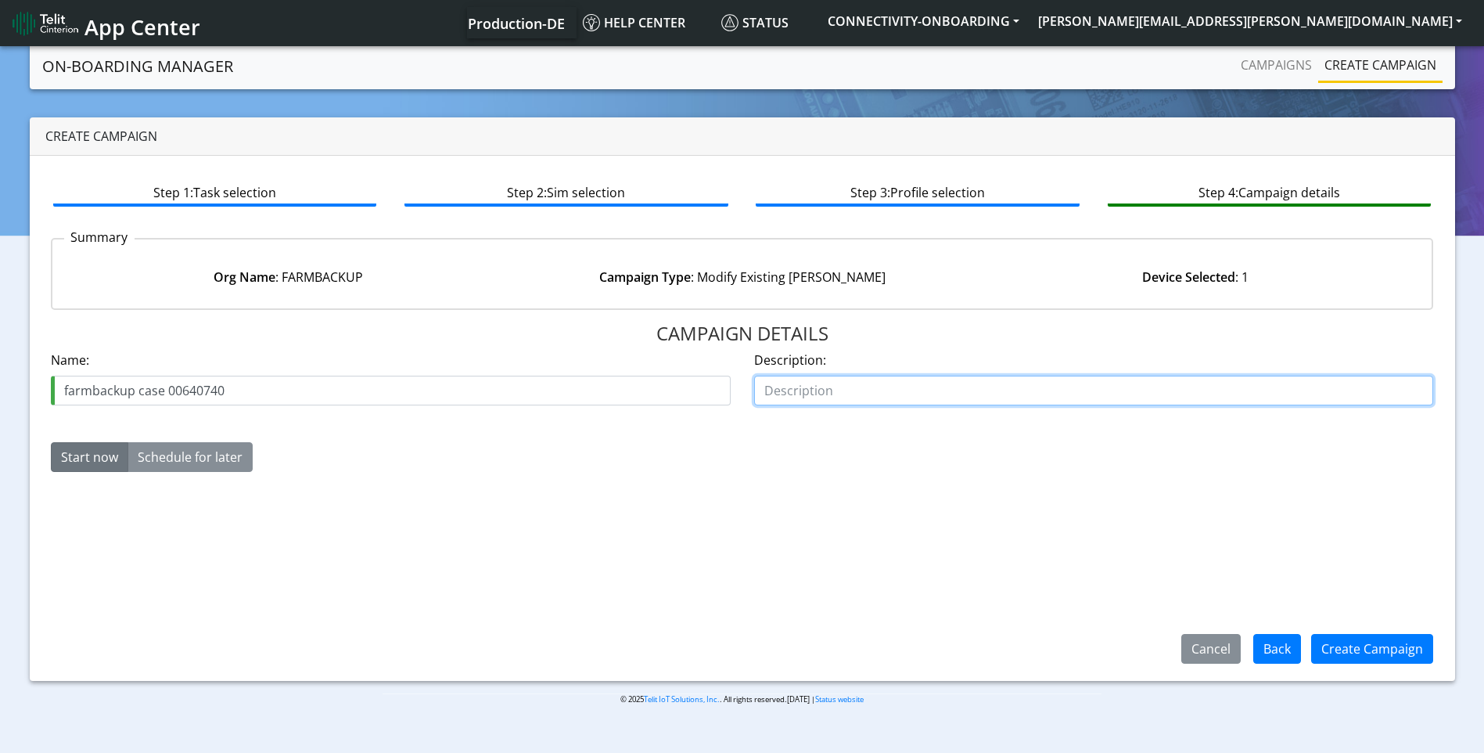
click at [918, 379] on input "text" at bounding box center [1094, 391] width 680 height 30
type input "enable"
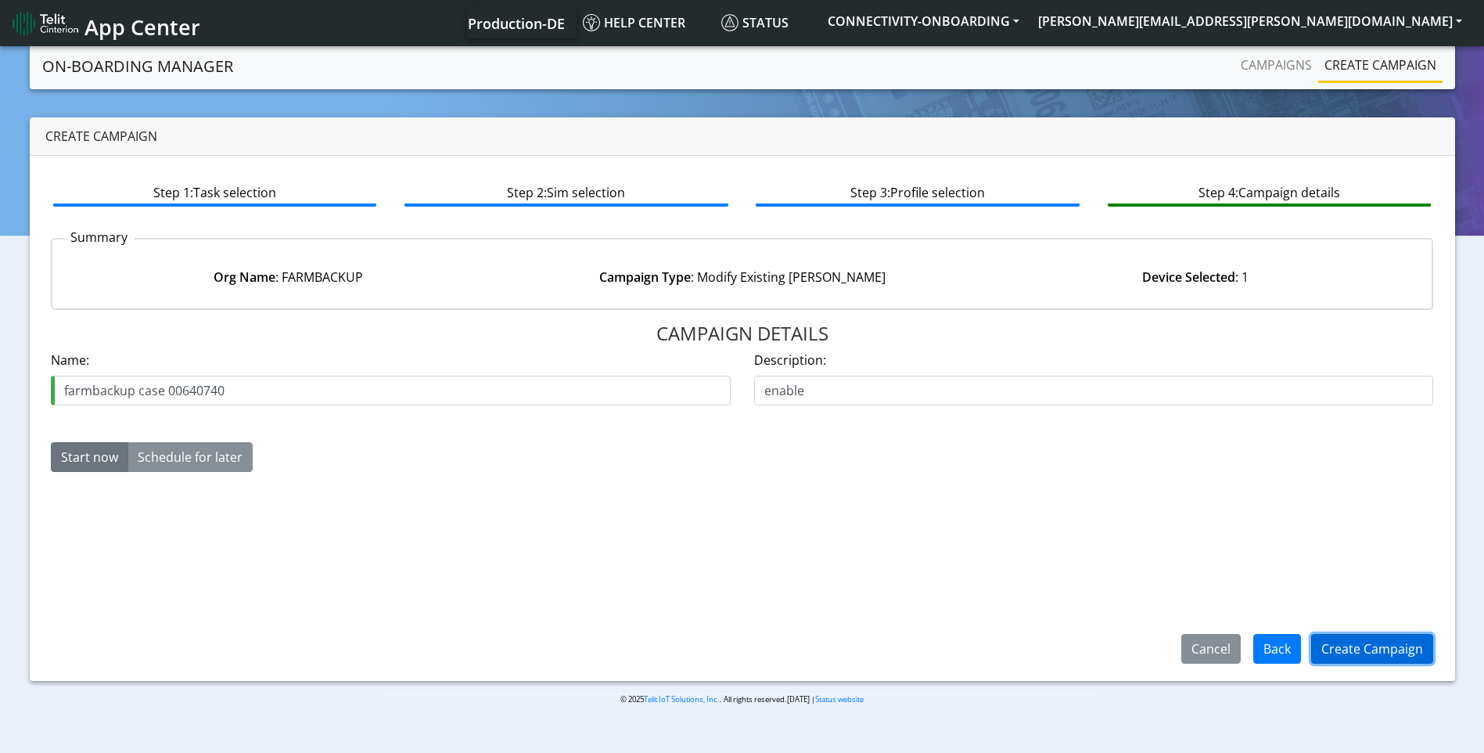
click at [1361, 661] on button "Create Campaign" at bounding box center [1372, 649] width 122 height 30
